Goal: Task Accomplishment & Management: Manage account settings

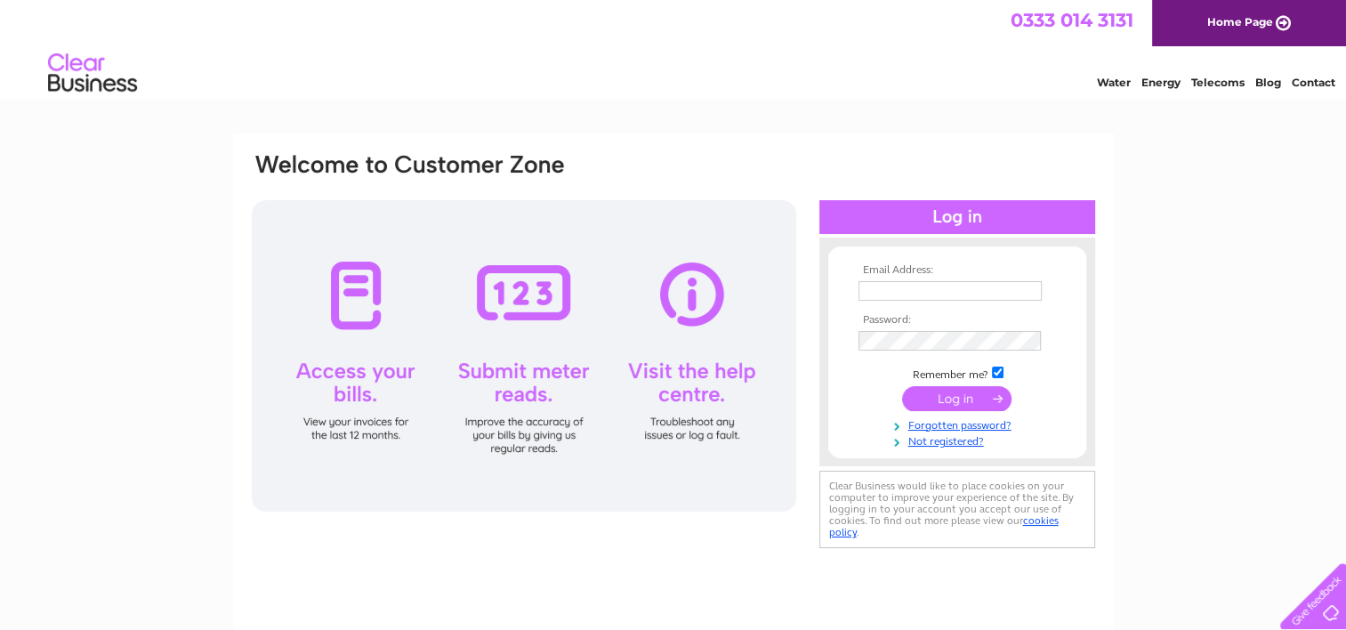
click at [890, 292] on input "text" at bounding box center [949, 291] width 183 height 20
type input "[EMAIL_ADDRESS][DOMAIN_NAME]"
click at [971, 391] on input "submit" at bounding box center [956, 399] width 109 height 25
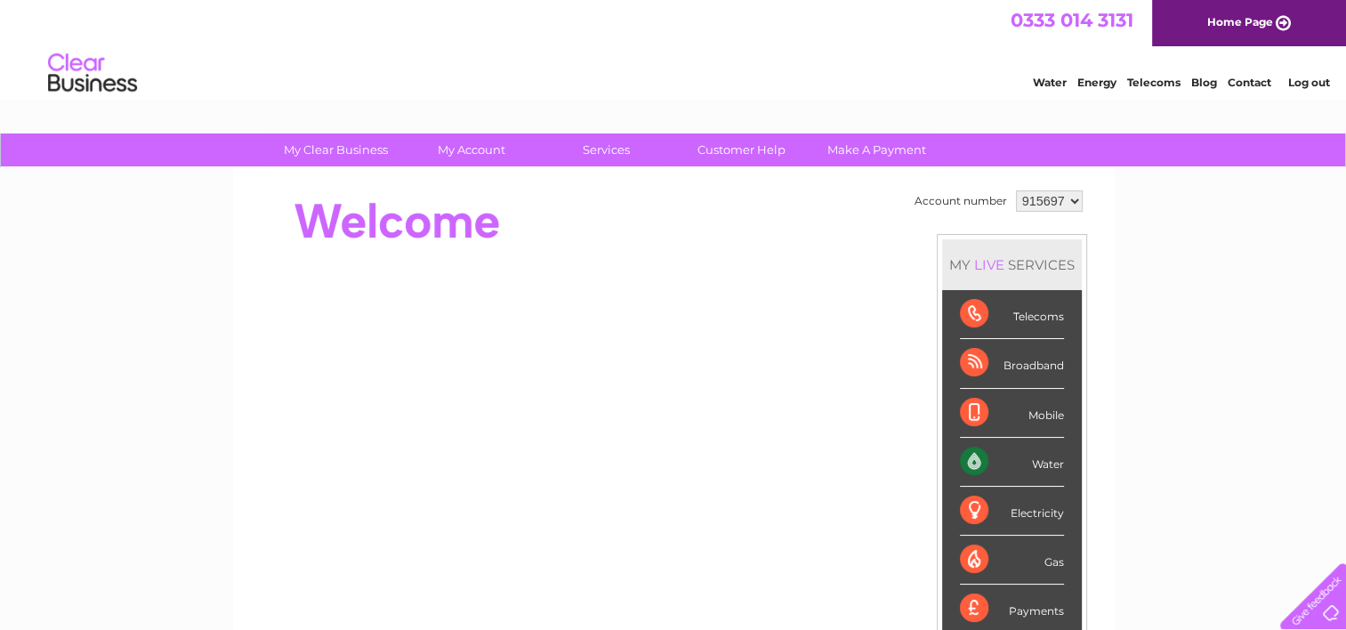
click at [1027, 312] on div "Telecoms" at bounding box center [1012, 314] width 104 height 49
click at [1043, 460] on div "Water" at bounding box center [1012, 462] width 104 height 49
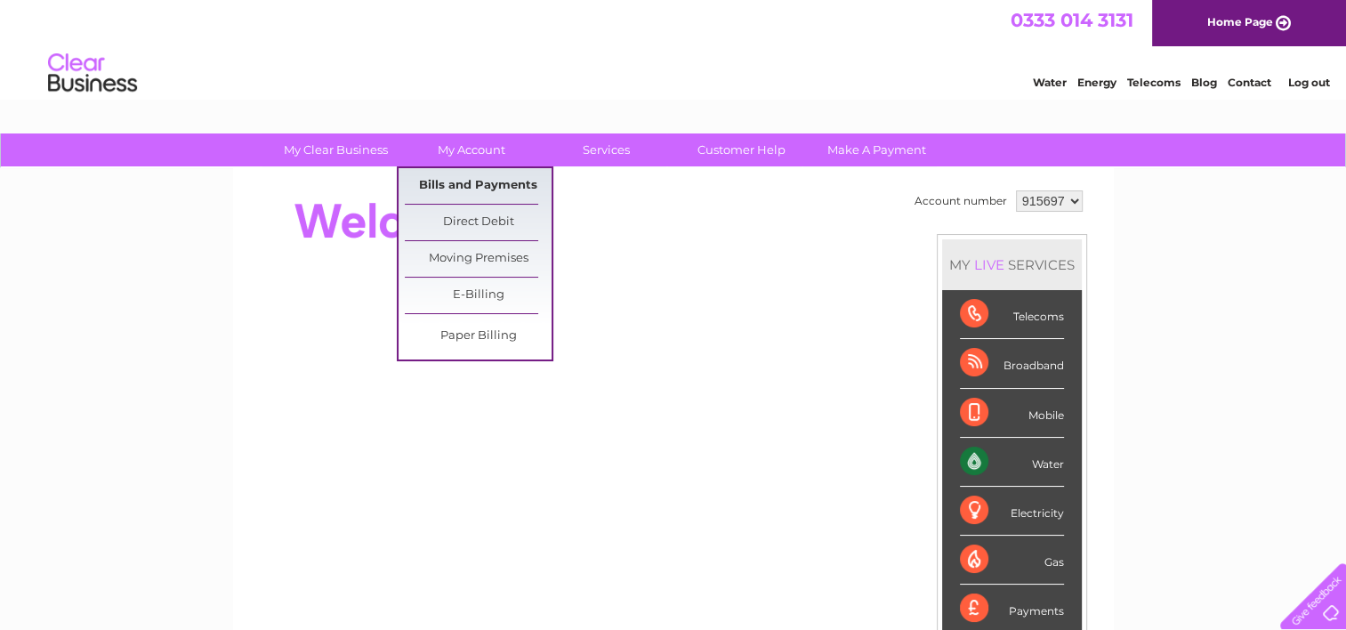
click at [476, 200] on link "Bills and Payments" at bounding box center [478, 186] width 147 height 36
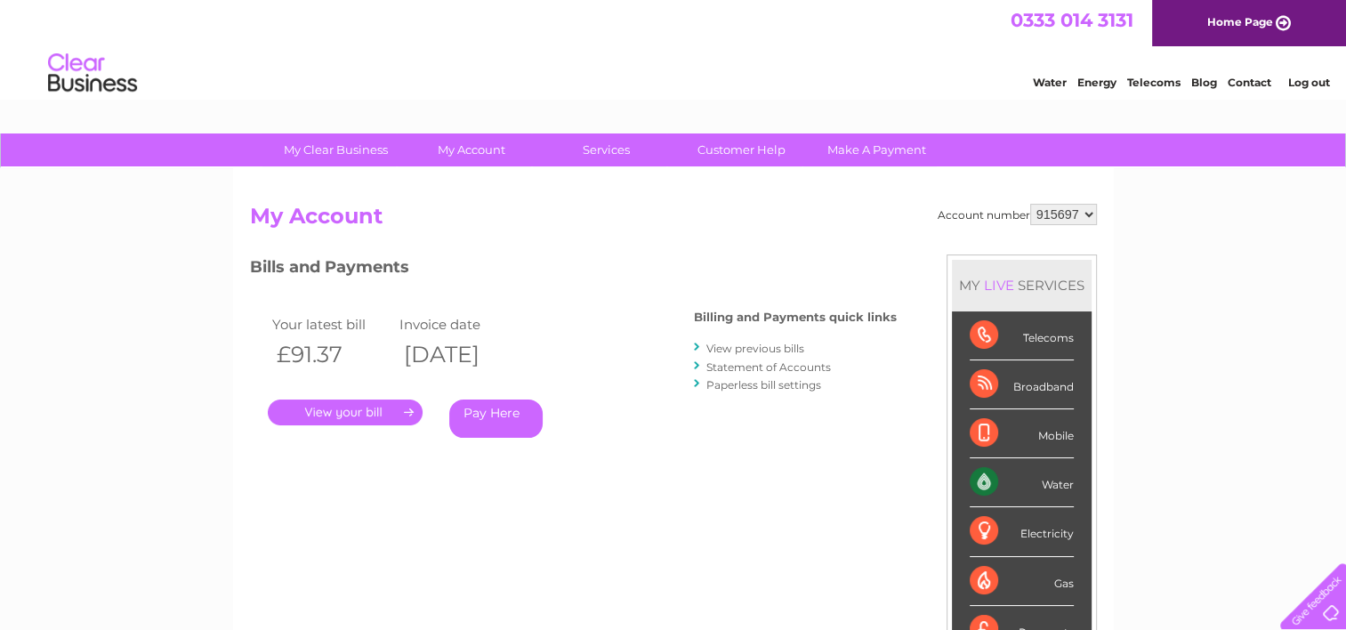
click at [344, 408] on link "." at bounding box center [345, 412] width 155 height 26
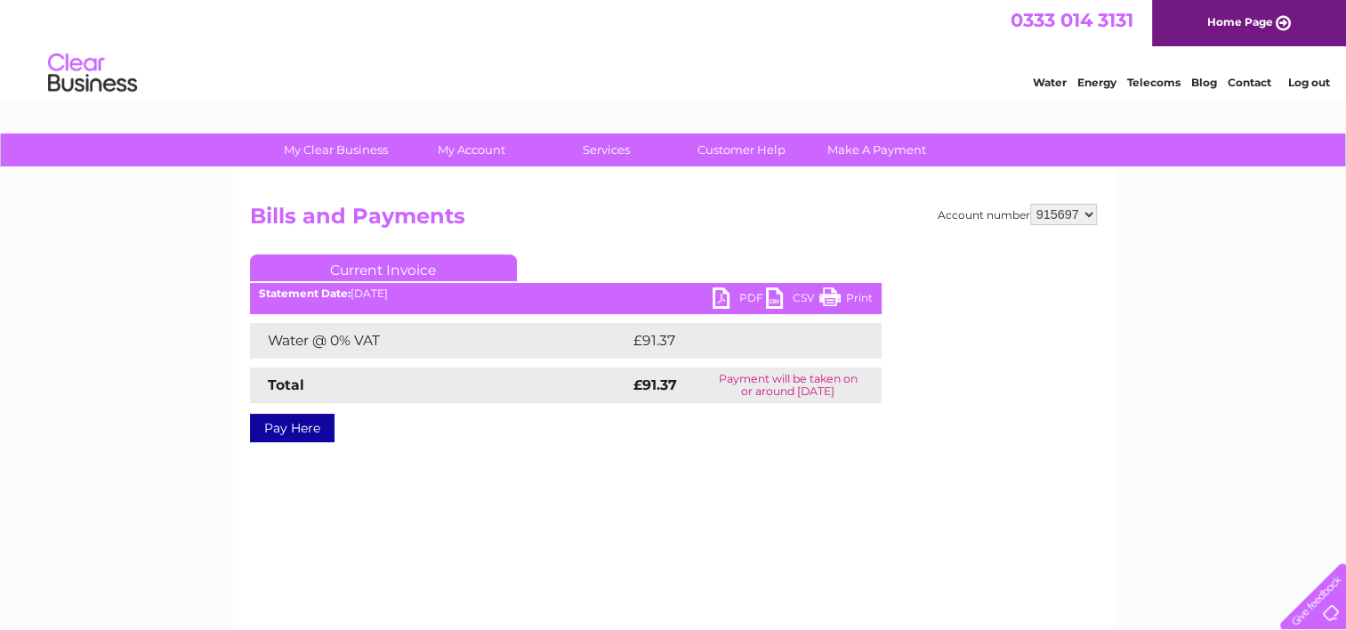
click at [748, 299] on link "PDF" at bounding box center [739, 300] width 53 height 26
click at [1300, 83] on link "Log out" at bounding box center [1308, 82] width 42 height 13
